Goal: Find specific page/section: Find specific page/section

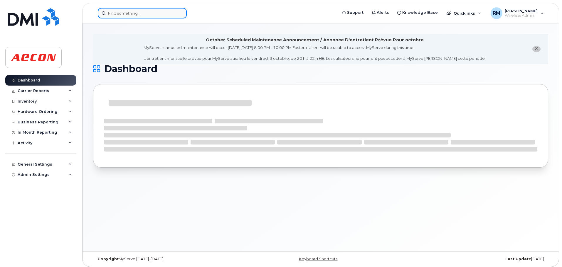
click at [138, 16] on input at bounding box center [142, 13] width 89 height 11
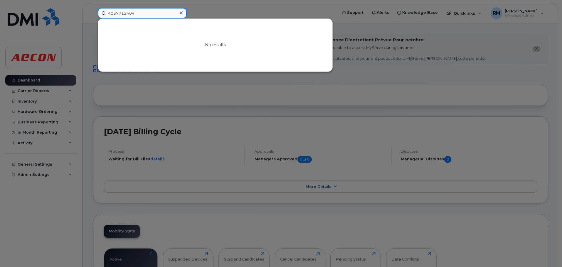
drag, startPoint x: 141, startPoint y: 14, endPoint x: -33, endPoint y: -4, distance: 175.8
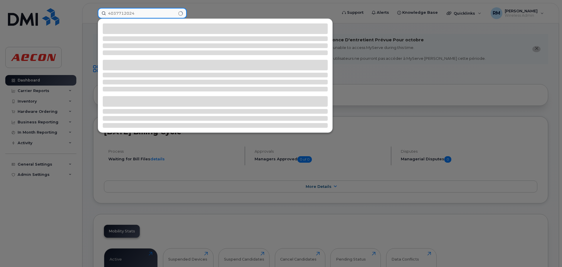
type input "4037712024"
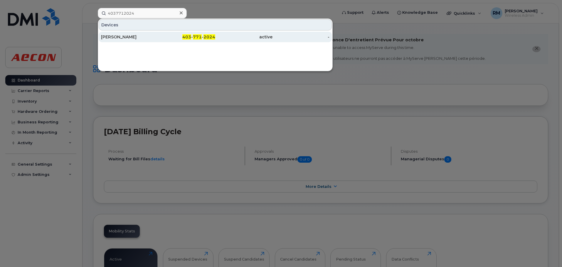
click at [112, 38] on div "[PERSON_NAME]" at bounding box center [129, 37] width 57 height 6
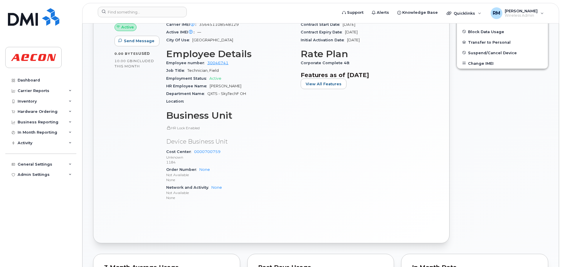
scroll to position [264, 0]
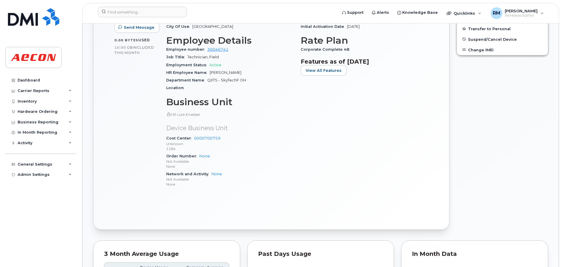
click at [244, 72] on div "HR Employee Name [PERSON_NAME]" at bounding box center [229, 73] width 127 height 8
drag, startPoint x: 243, startPoint y: 72, endPoint x: 209, endPoint y: 74, distance: 34.6
click at [209, 74] on div "HR Employee Name [PERSON_NAME]" at bounding box center [229, 73] width 127 height 8
copy span "[PERSON_NAME]"
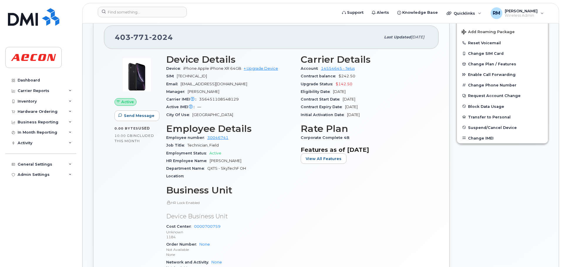
scroll to position [176, 0]
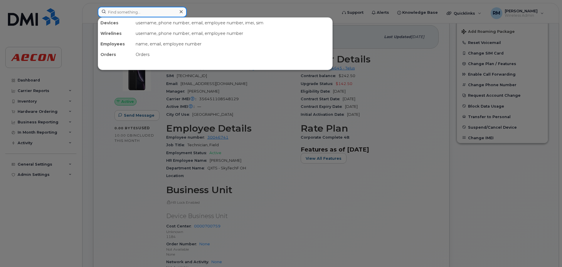
click at [142, 14] on input at bounding box center [142, 12] width 89 height 11
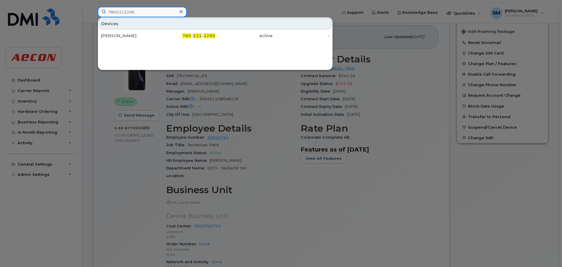
type input "7805312290"
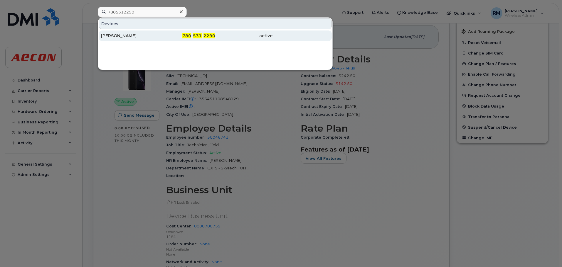
click at [200, 36] on span "531" at bounding box center [197, 35] width 9 height 5
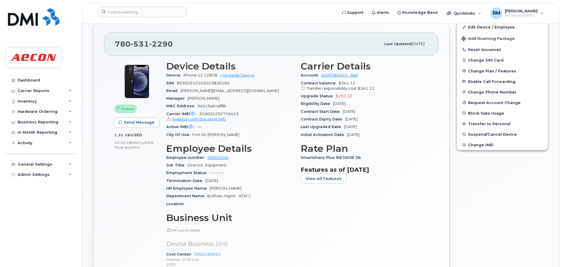
scroll to position [205, 0]
